Goal: Browse casually

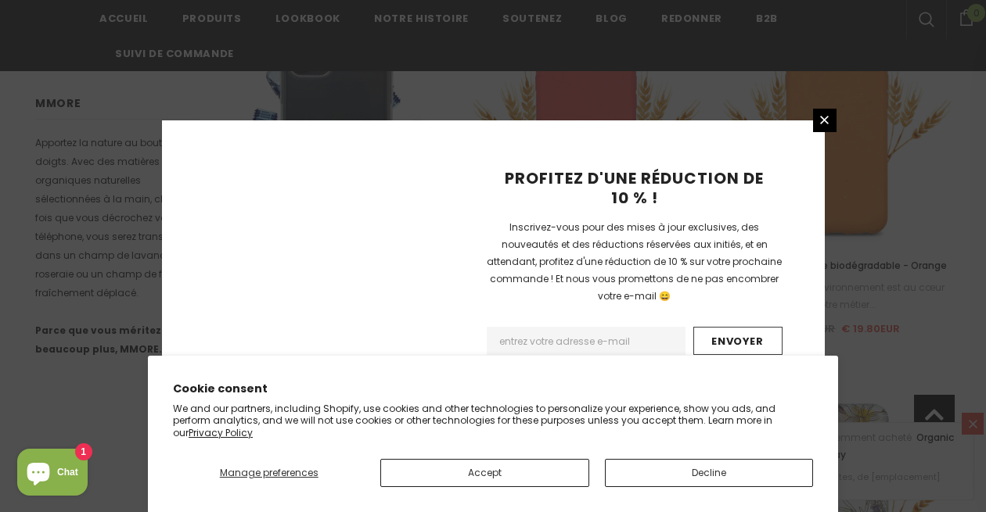
scroll to position [1993, 0]
